Goal: Task Accomplishment & Management: Manage account settings

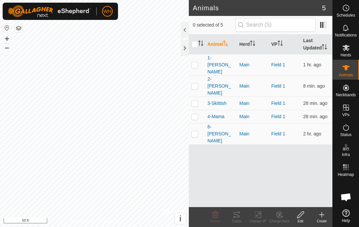
click at [214, 76] on span "2-[PERSON_NAME]" at bounding box center [220, 86] width 27 height 21
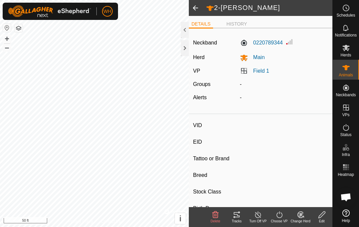
type input "2-[PERSON_NAME]"
type input "-"
type input "T-T"
type input "Shorthorn x Dexter"
type input "-"
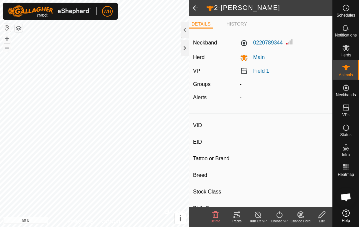
type input "04/2024"
type input "1 year 6 months"
type input "300 kg"
type input "-"
click at [237, 222] on div "Tracks" at bounding box center [236, 221] width 21 height 5
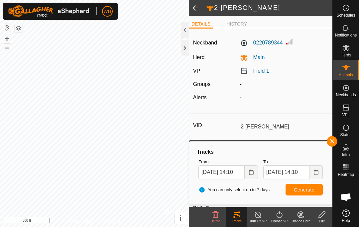
click at [199, 15] on span at bounding box center [195, 8] width 13 height 16
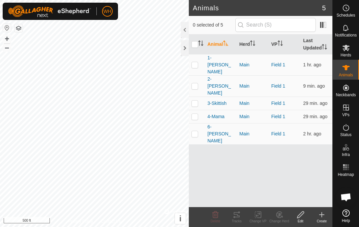
click at [217, 124] on span "6-[PERSON_NAME]" at bounding box center [220, 134] width 27 height 21
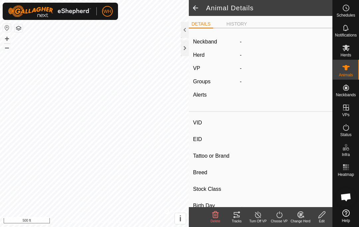
type input "6-[PERSON_NAME]"
type input "-"
type input "T-T"
type input "Hereford"
type input "-"
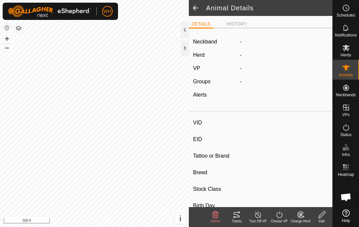
type input "04/2021"
type input "4 years 6 months"
type input "Pregnant"
type input "0 kg"
type input "-"
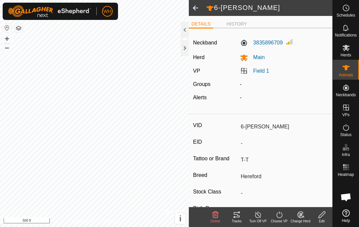
click at [235, 222] on div "Tracks" at bounding box center [236, 221] width 21 height 5
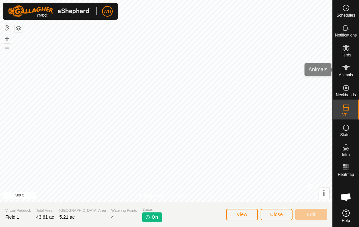
click at [347, 68] on icon at bounding box center [345, 67] width 7 height 5
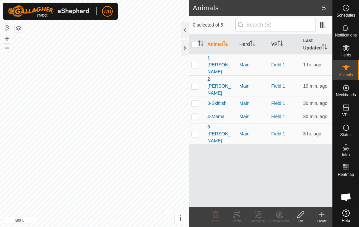
click at [218, 124] on span "6-[PERSON_NAME]" at bounding box center [220, 134] width 27 height 21
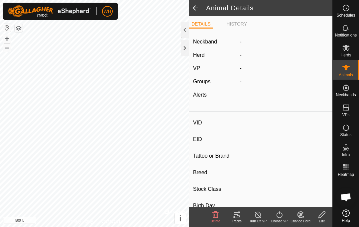
type input "6-[PERSON_NAME]"
type input "-"
type input "T-T"
type input "Hereford"
type input "-"
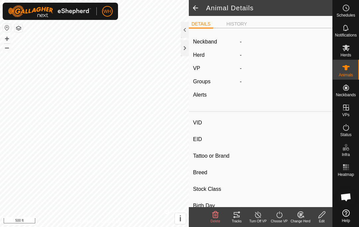
type input "04/2021"
type input "4 years 6 months"
type input "Pregnant"
type input "0 kg"
type input "-"
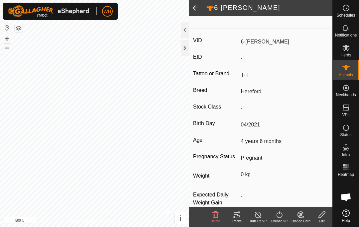
scroll to position [91, 0]
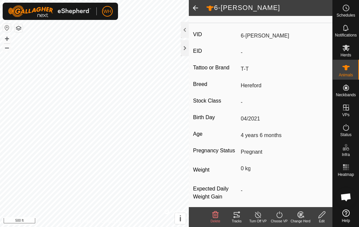
click at [196, 10] on span at bounding box center [195, 8] width 13 height 16
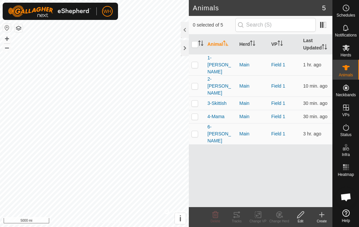
click at [188, 45] on div at bounding box center [185, 48] width 8 height 16
